Goal: Check status: Check status

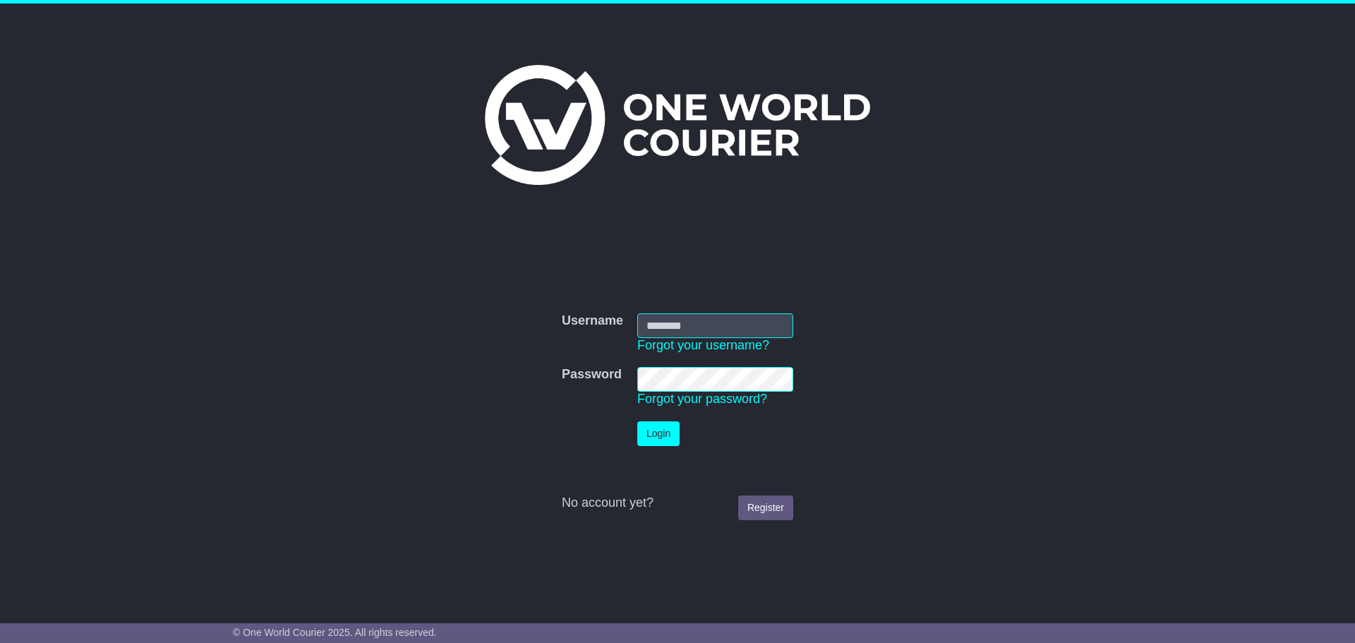
type input "**********"
click at [663, 435] on button "Login" at bounding box center [658, 433] width 42 height 25
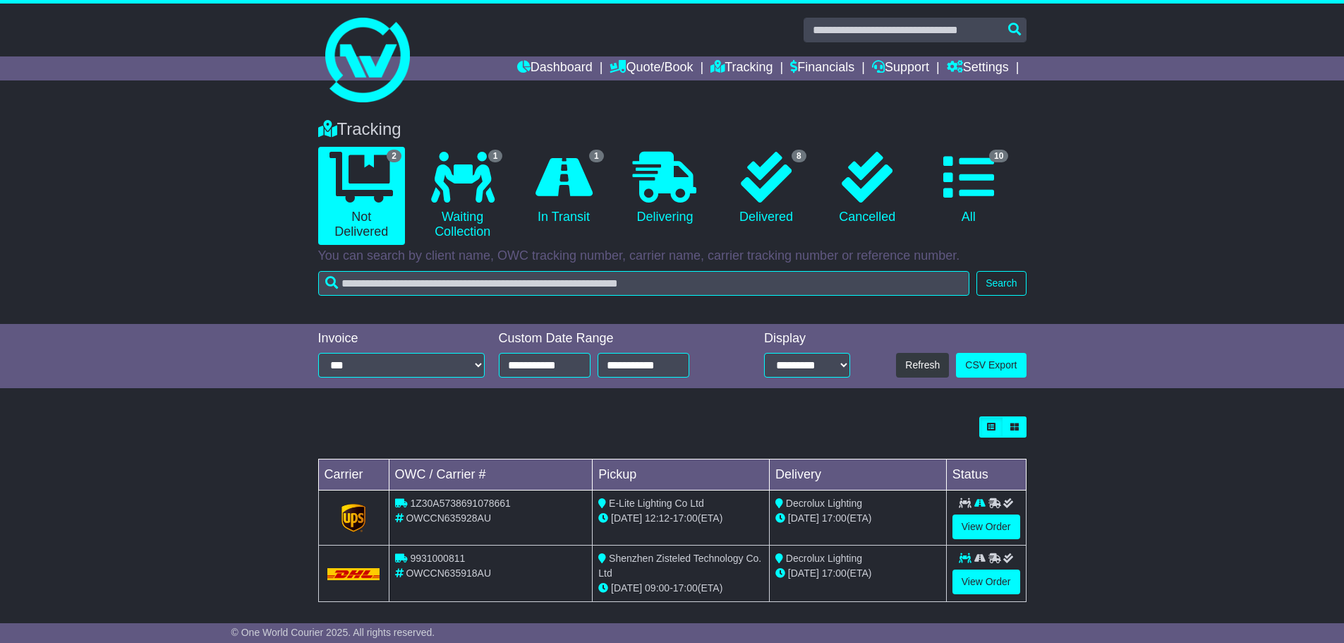
click at [1118, 442] on div "Loading... No bookings found Carrier OWC / Carrier # Pickup Delivery Status 1Z3…" at bounding box center [672, 516] width 1344 height 215
click at [993, 524] on link "View Order" at bounding box center [987, 526] width 68 height 25
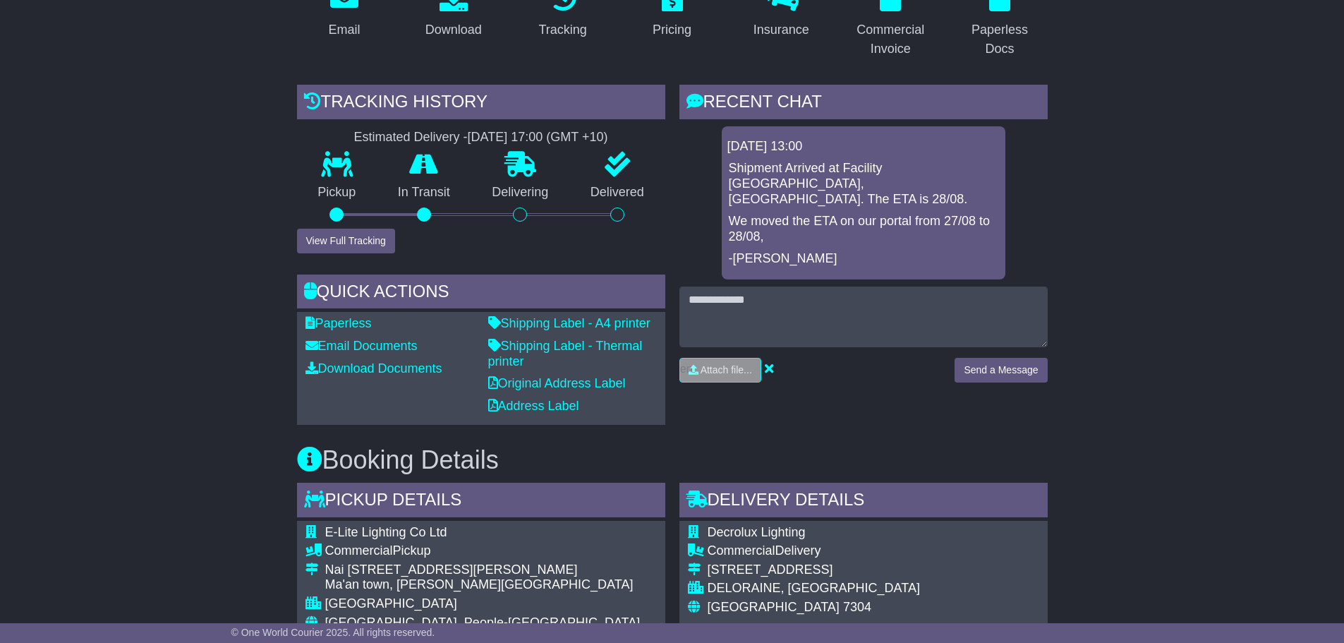
scroll to position [212, 0]
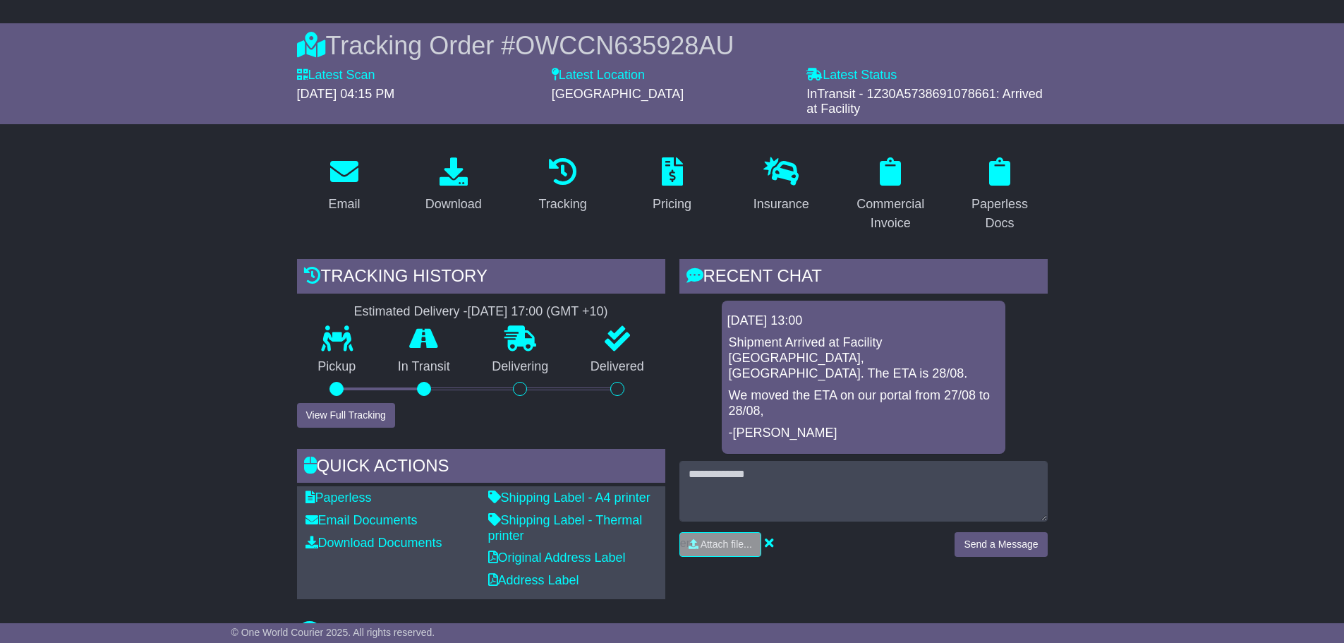
scroll to position [0, 0]
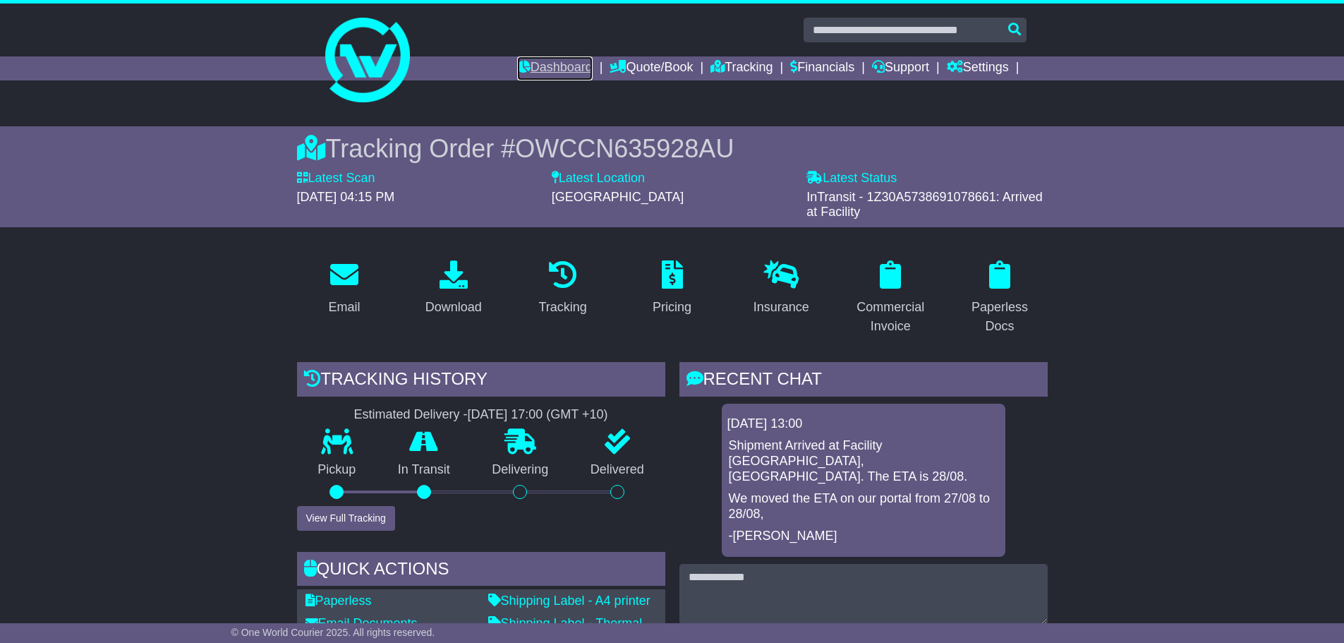
click at [560, 70] on link "Dashboard" at bounding box center [555, 68] width 76 height 24
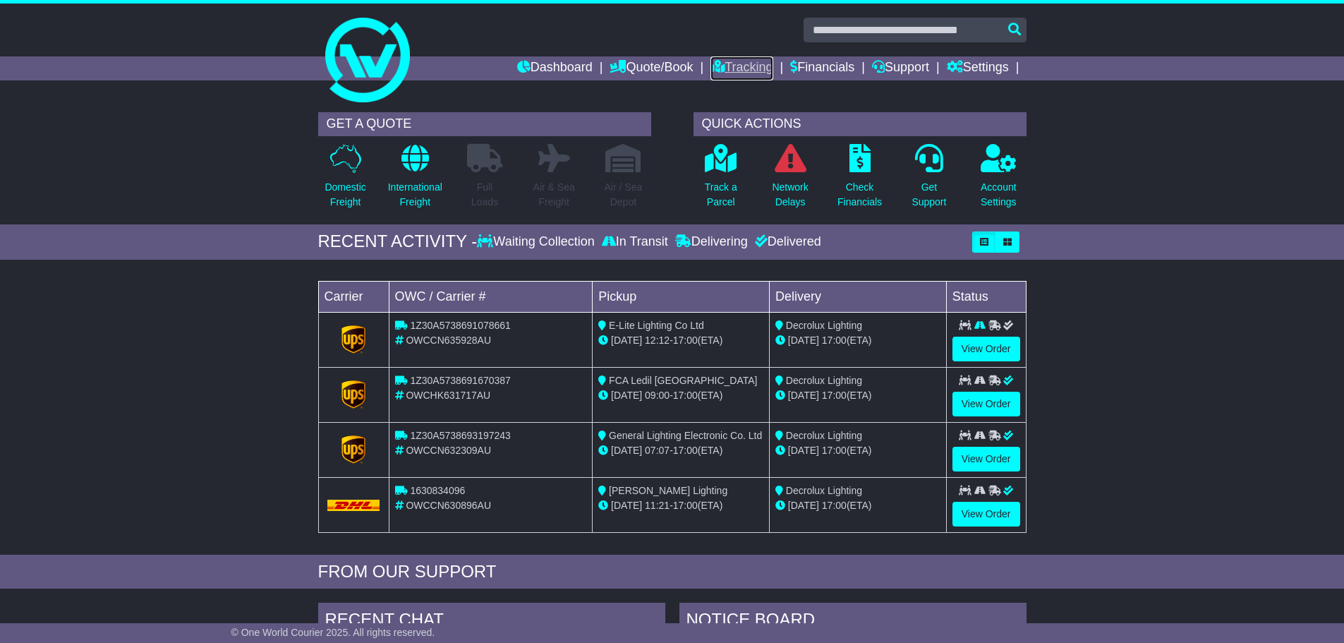
click at [740, 73] on link "Tracking" at bounding box center [742, 68] width 62 height 24
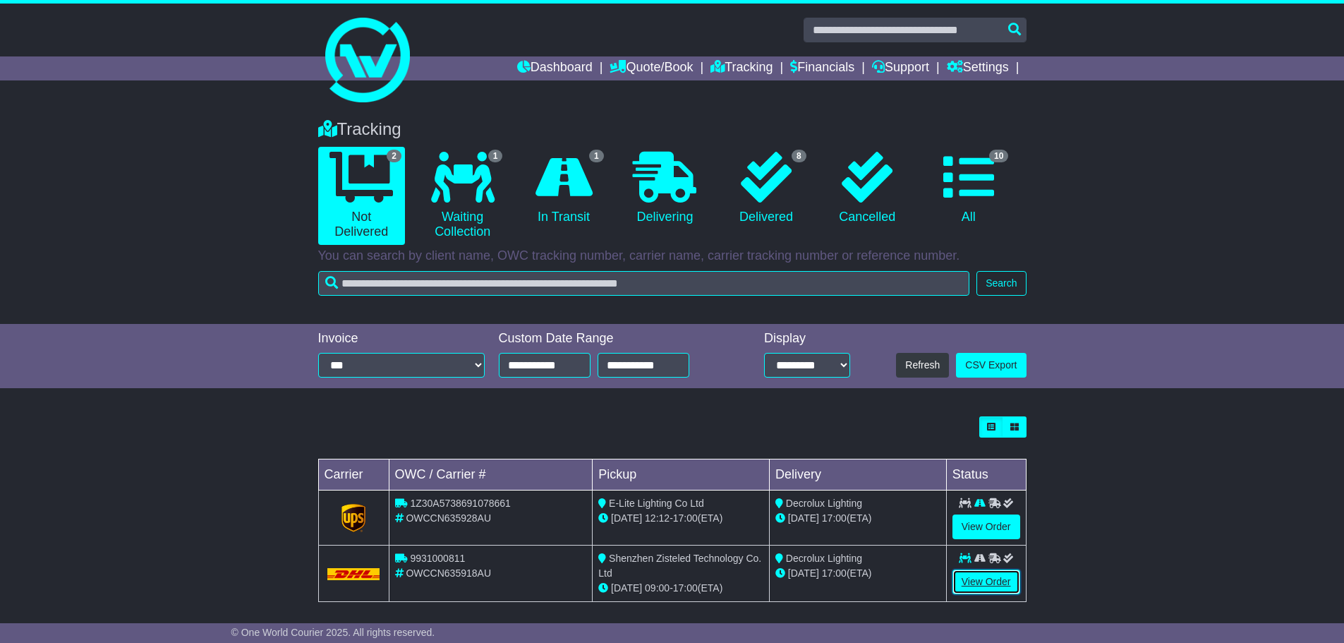
click at [965, 572] on link "View Order" at bounding box center [987, 581] width 68 height 25
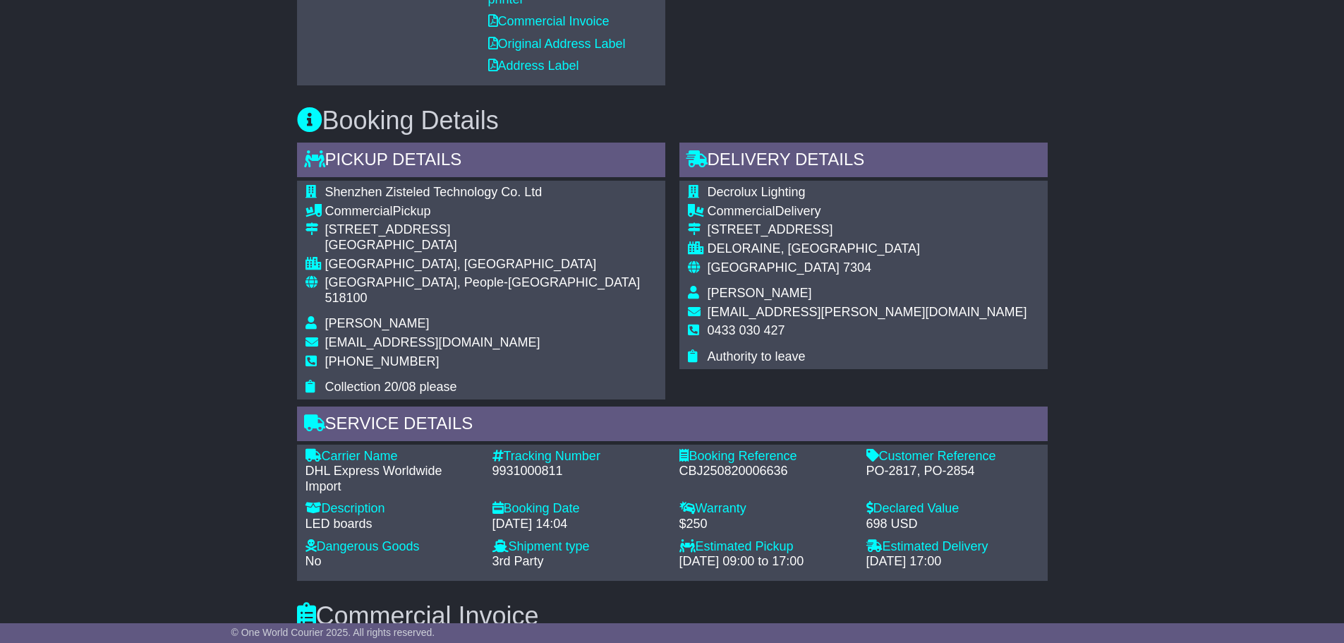
scroll to position [847, 0]
